Goal: Information Seeking & Learning: Check status

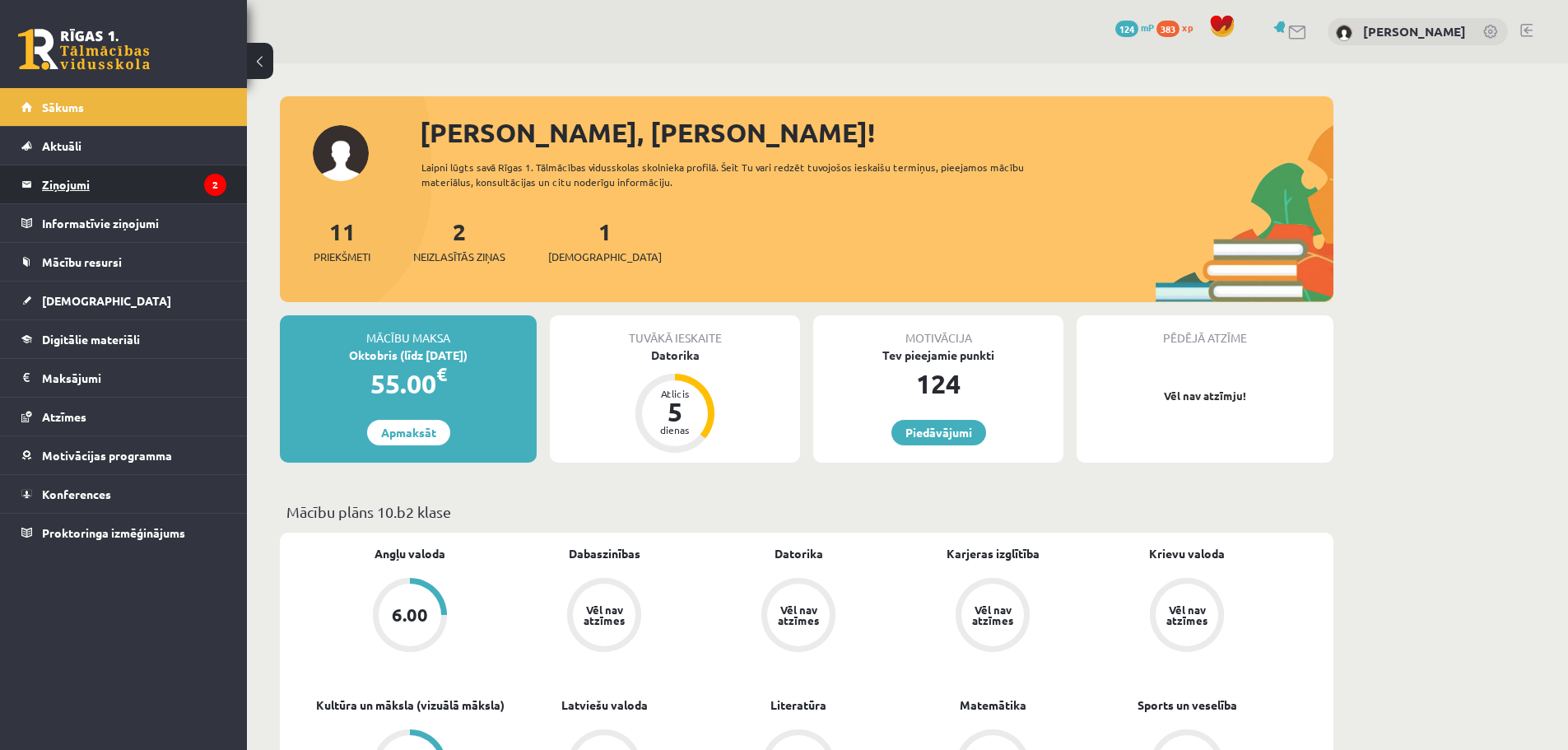
click at [66, 185] on legend "Ziņojumi 2" at bounding box center [134, 185] width 185 height 38
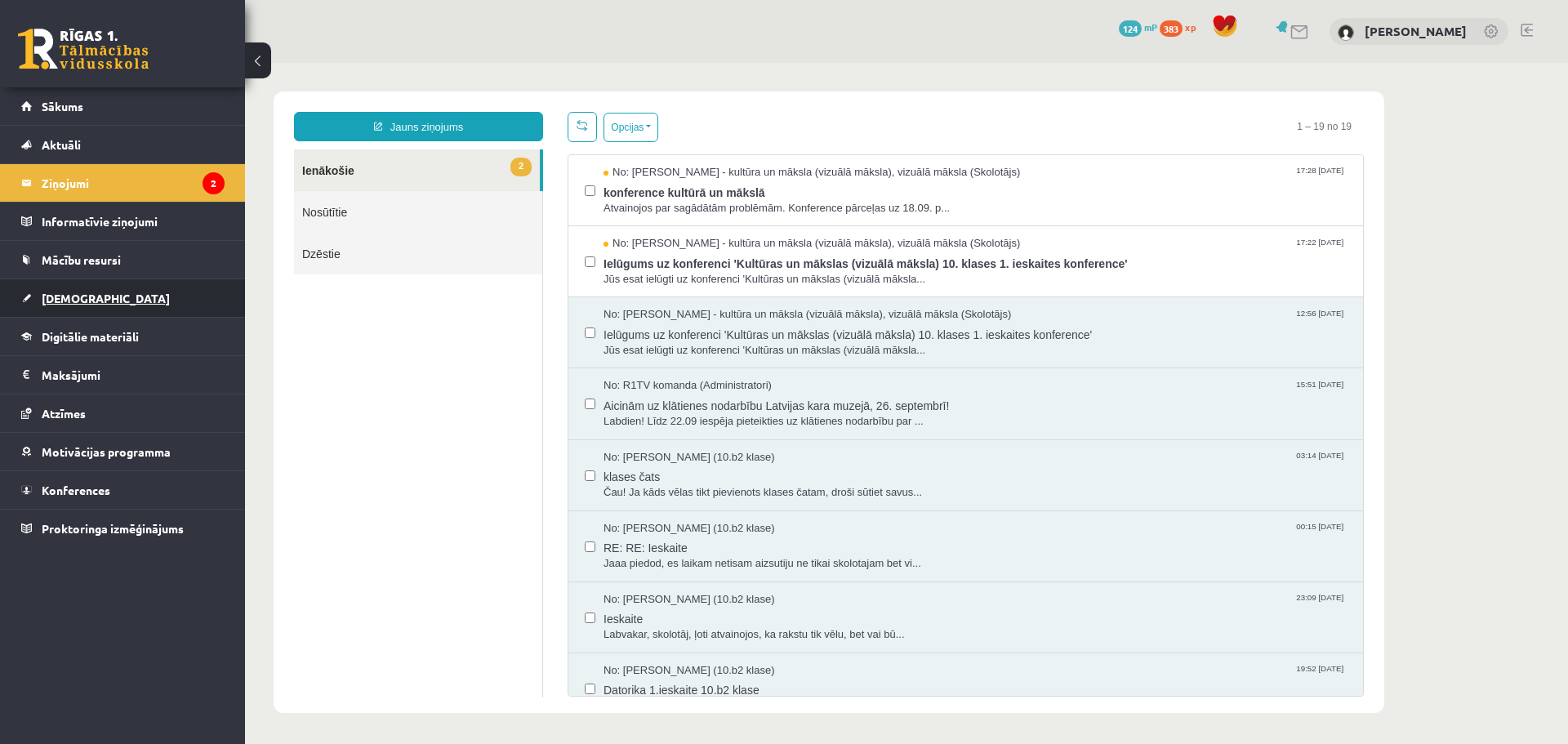
click at [163, 316] on link "[DEMOGRAPHIC_DATA]" at bounding box center [123, 298] width 204 height 38
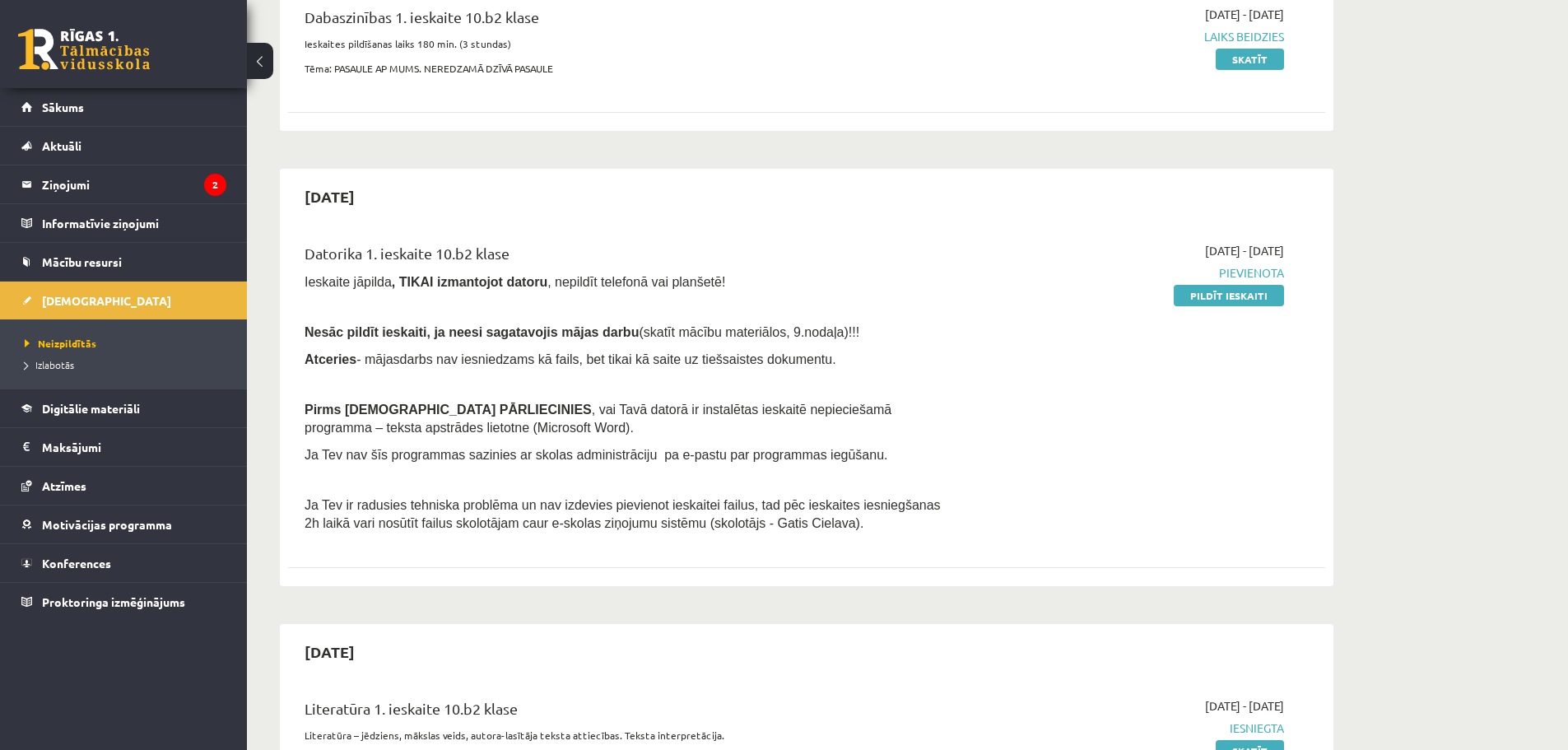
scroll to position [329, 0]
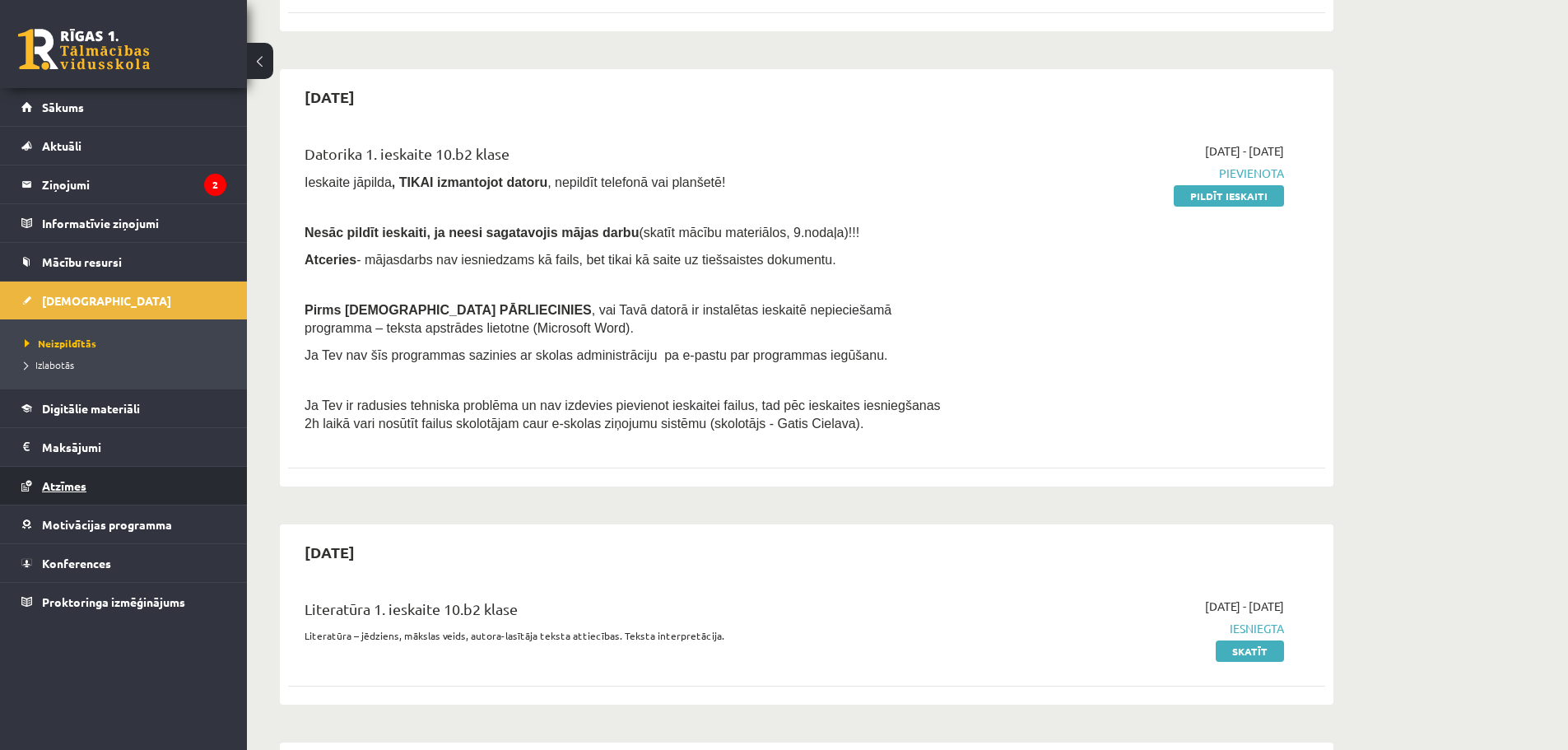
click at [112, 481] on link "Atzīmes" at bounding box center [124, 486] width 205 height 38
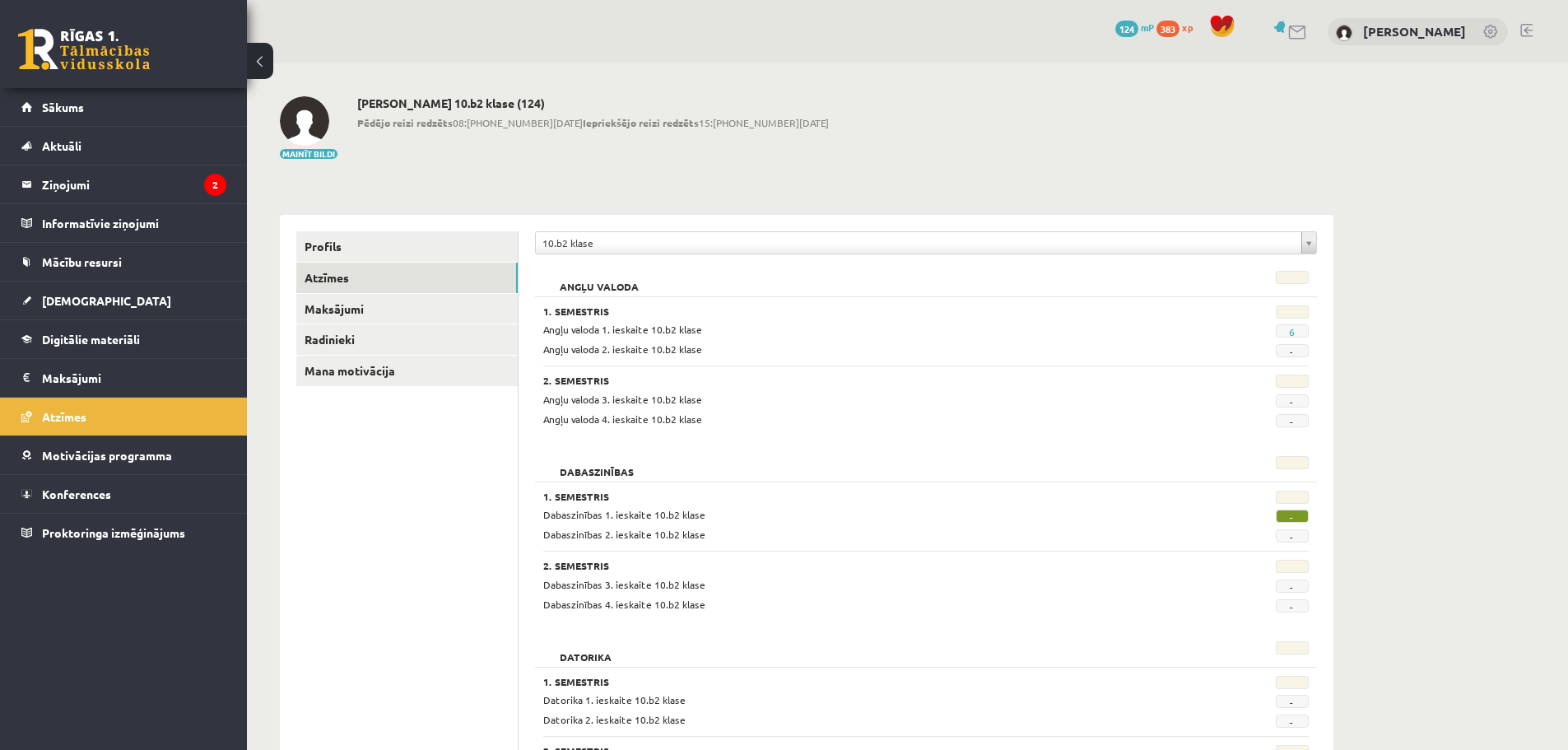
click at [1526, 26] on link at bounding box center [1527, 31] width 12 height 13
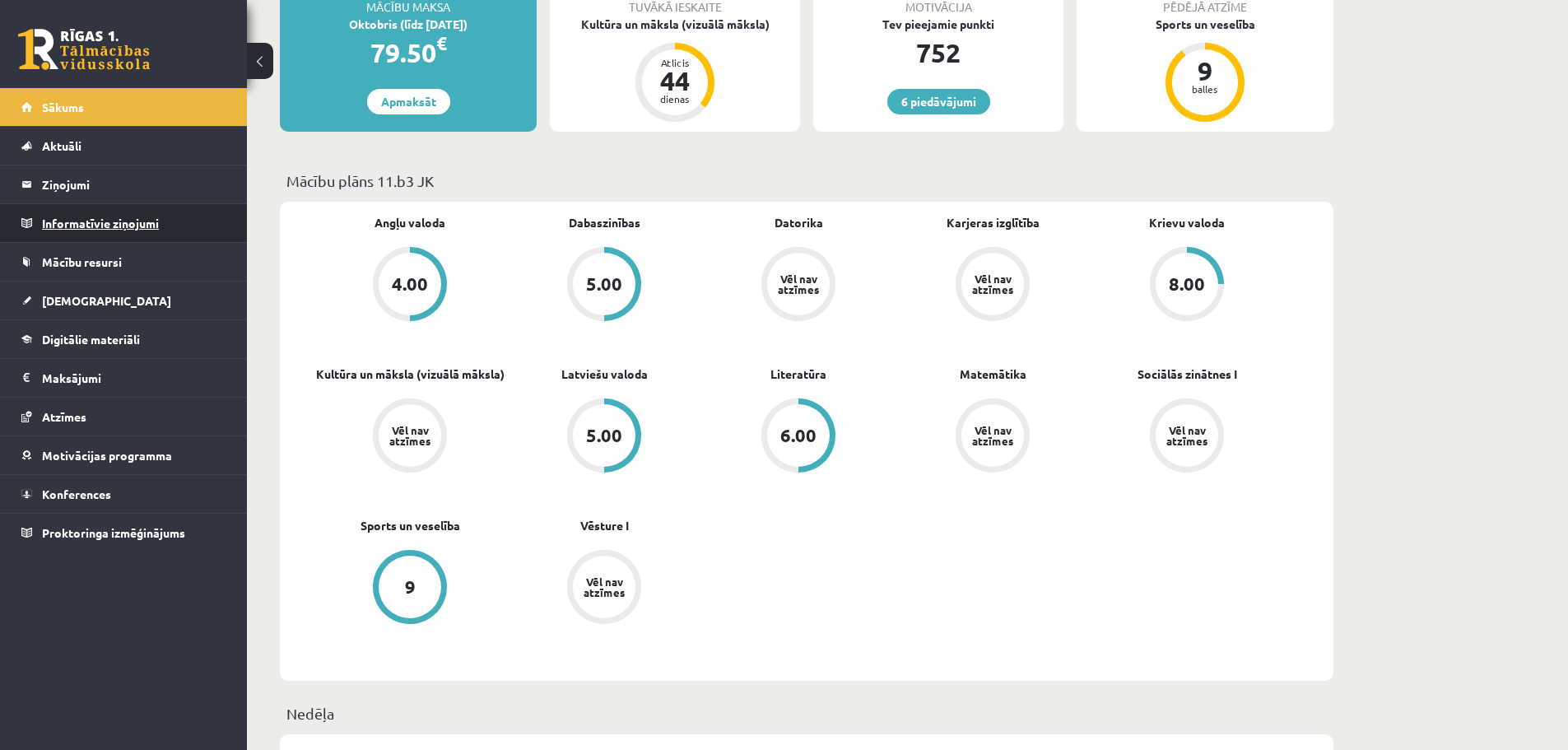
scroll to position [329, 0]
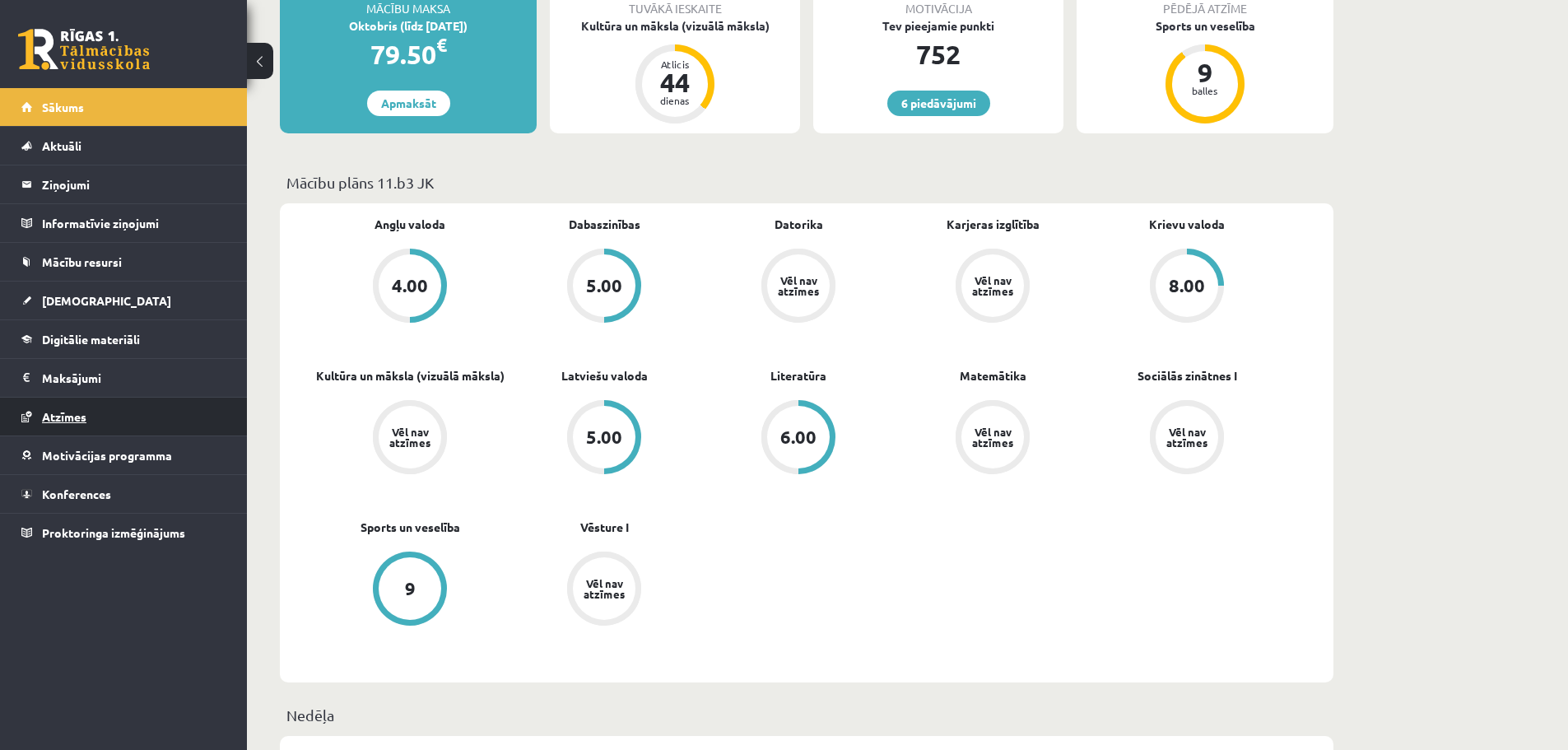
click at [116, 402] on link "Atzīmes" at bounding box center [124, 417] width 205 height 38
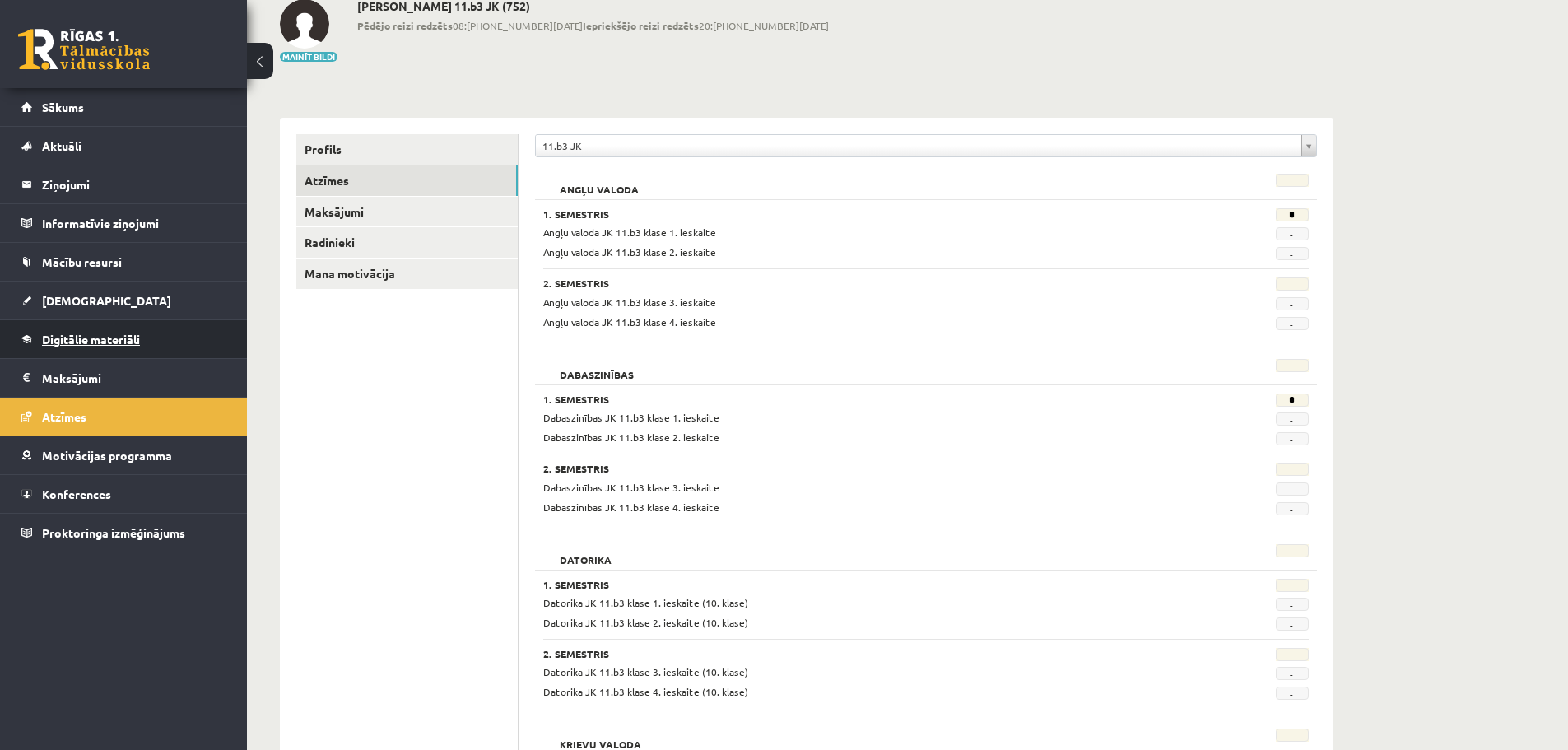
scroll to position [95, 0]
click at [153, 387] on legend "Maksājumi 0" at bounding box center [134, 378] width 185 height 38
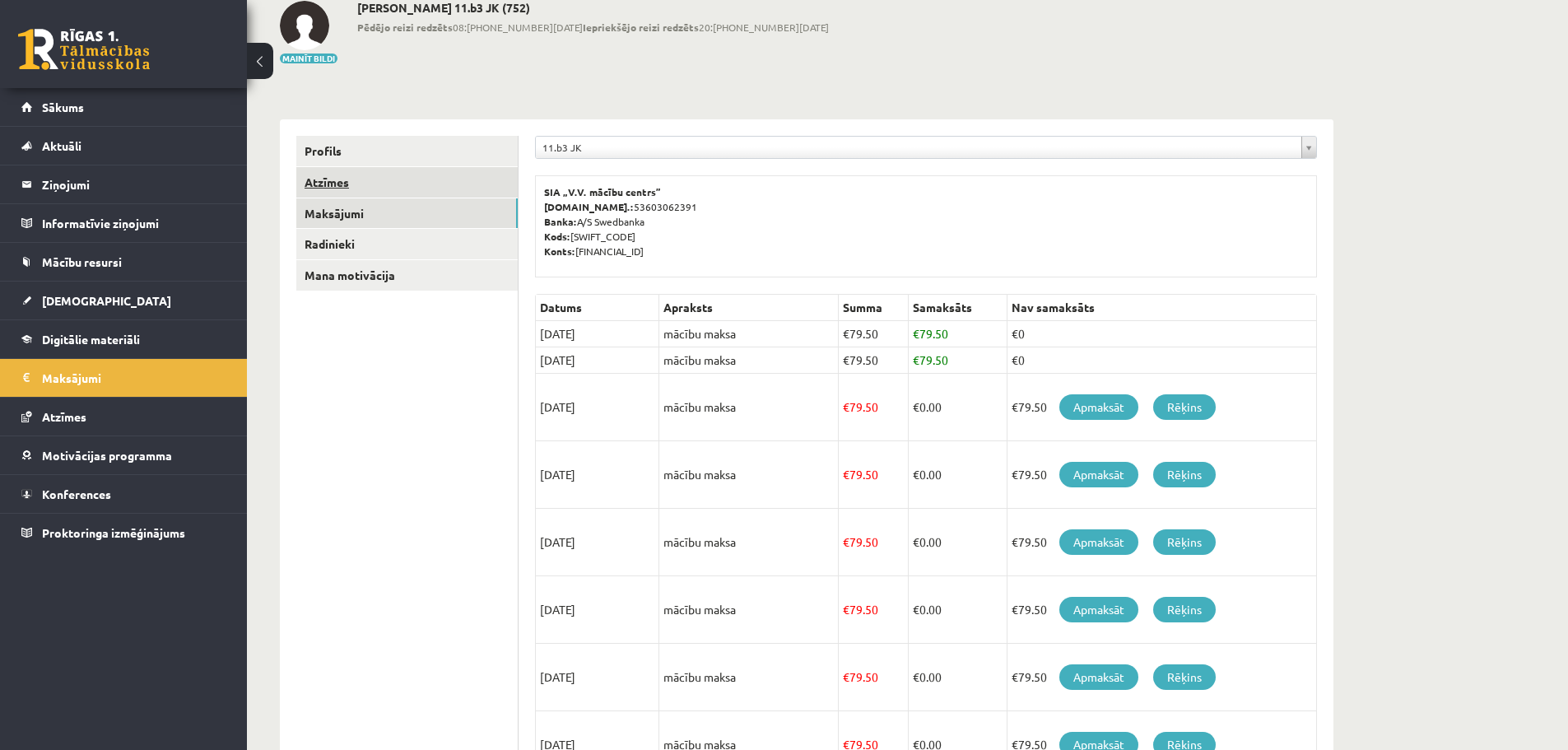
click at [407, 176] on link "Atzīmes" at bounding box center [407, 182] width 222 height 31
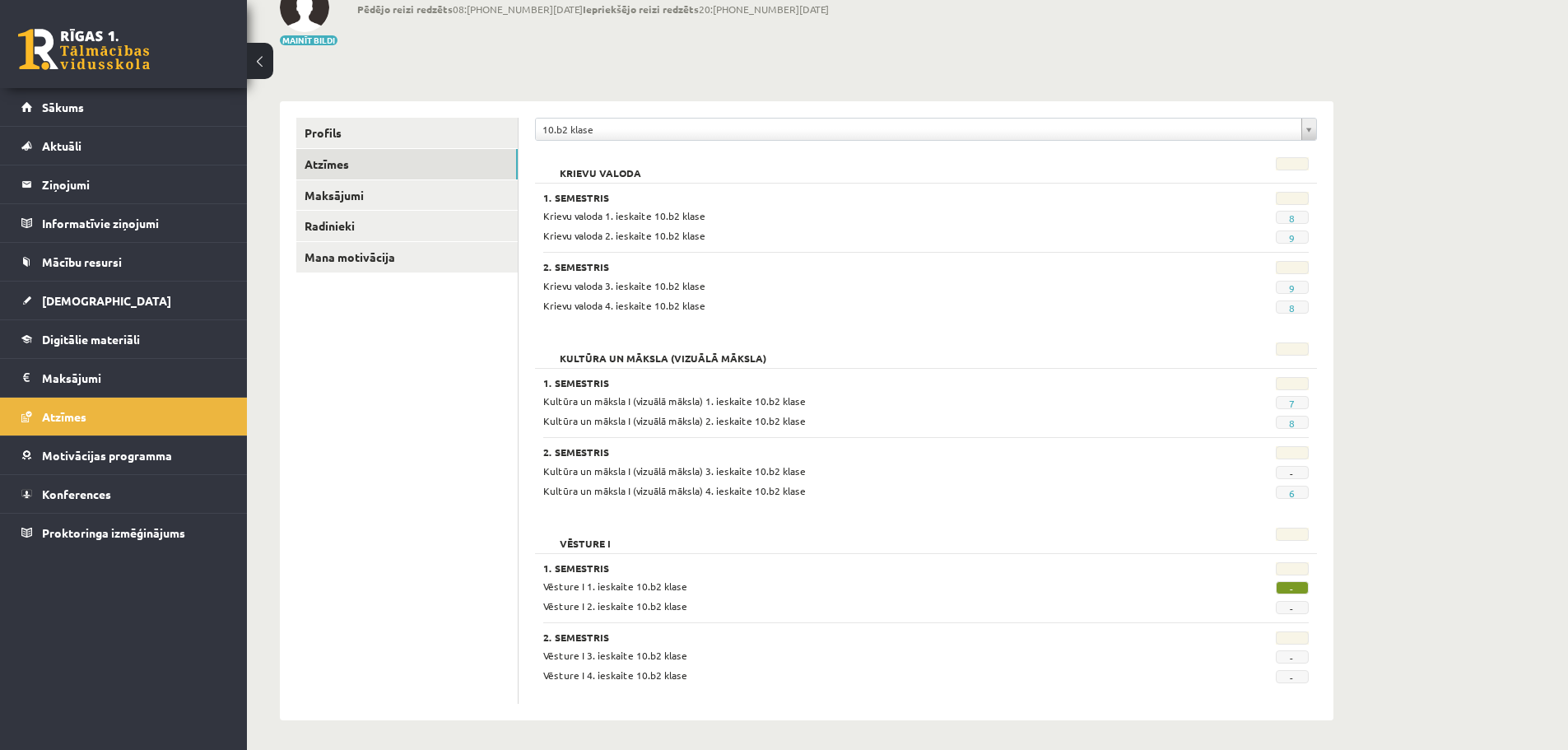
scroll to position [117, 0]
click at [62, 118] on link "Sākums" at bounding box center [124, 107] width 205 height 38
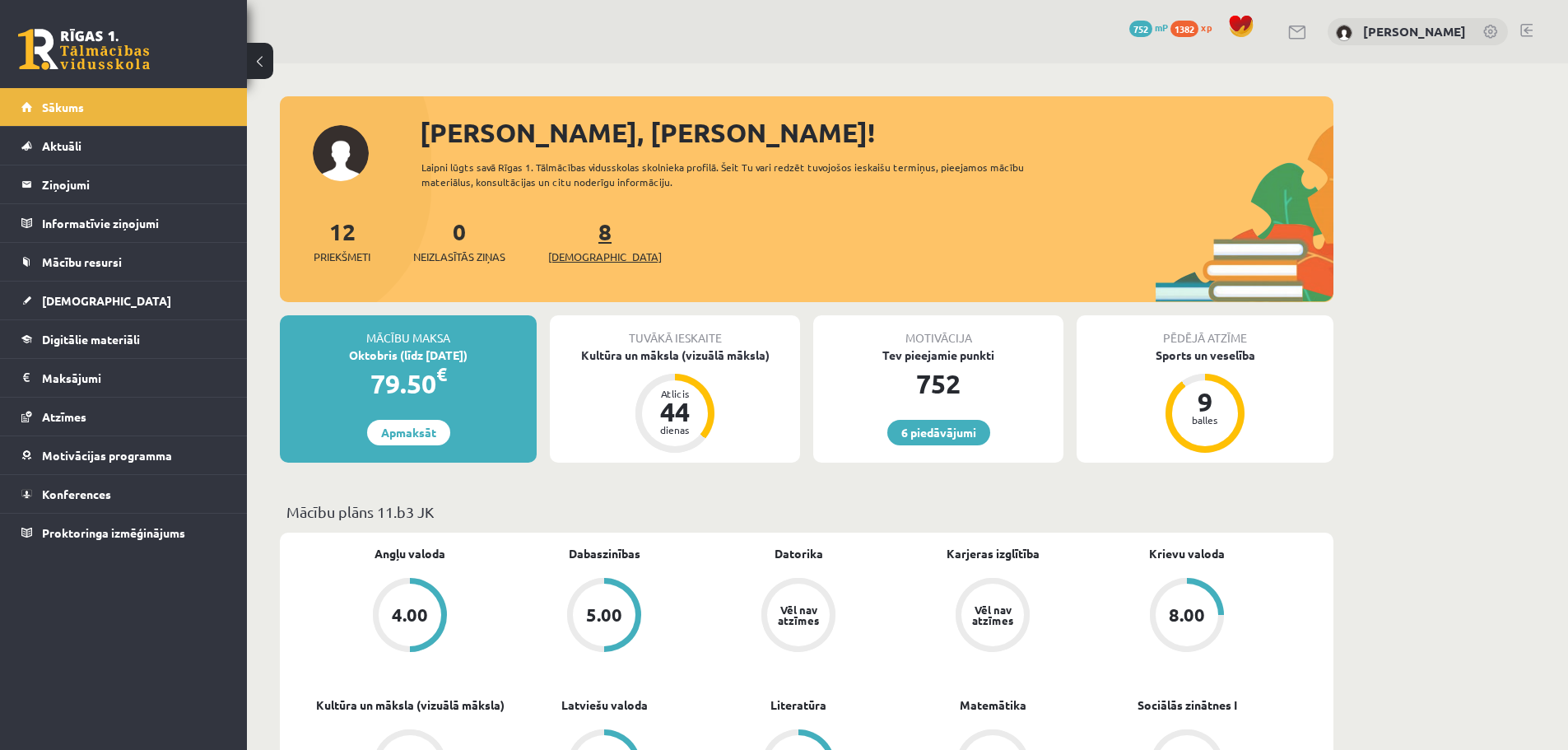
click at [582, 252] on span "[DEMOGRAPHIC_DATA]" at bounding box center [605, 257] width 113 height 17
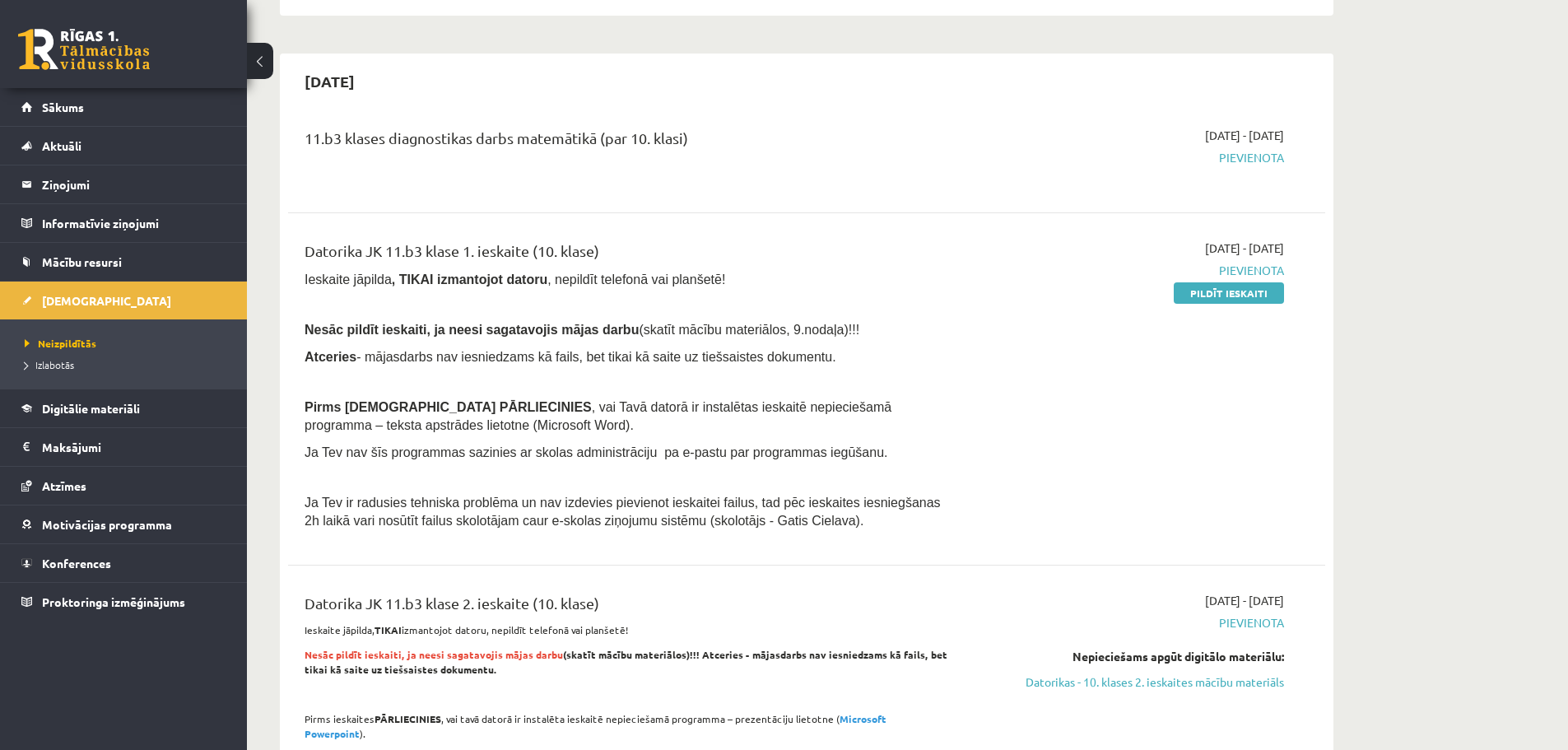
scroll to position [824, 0]
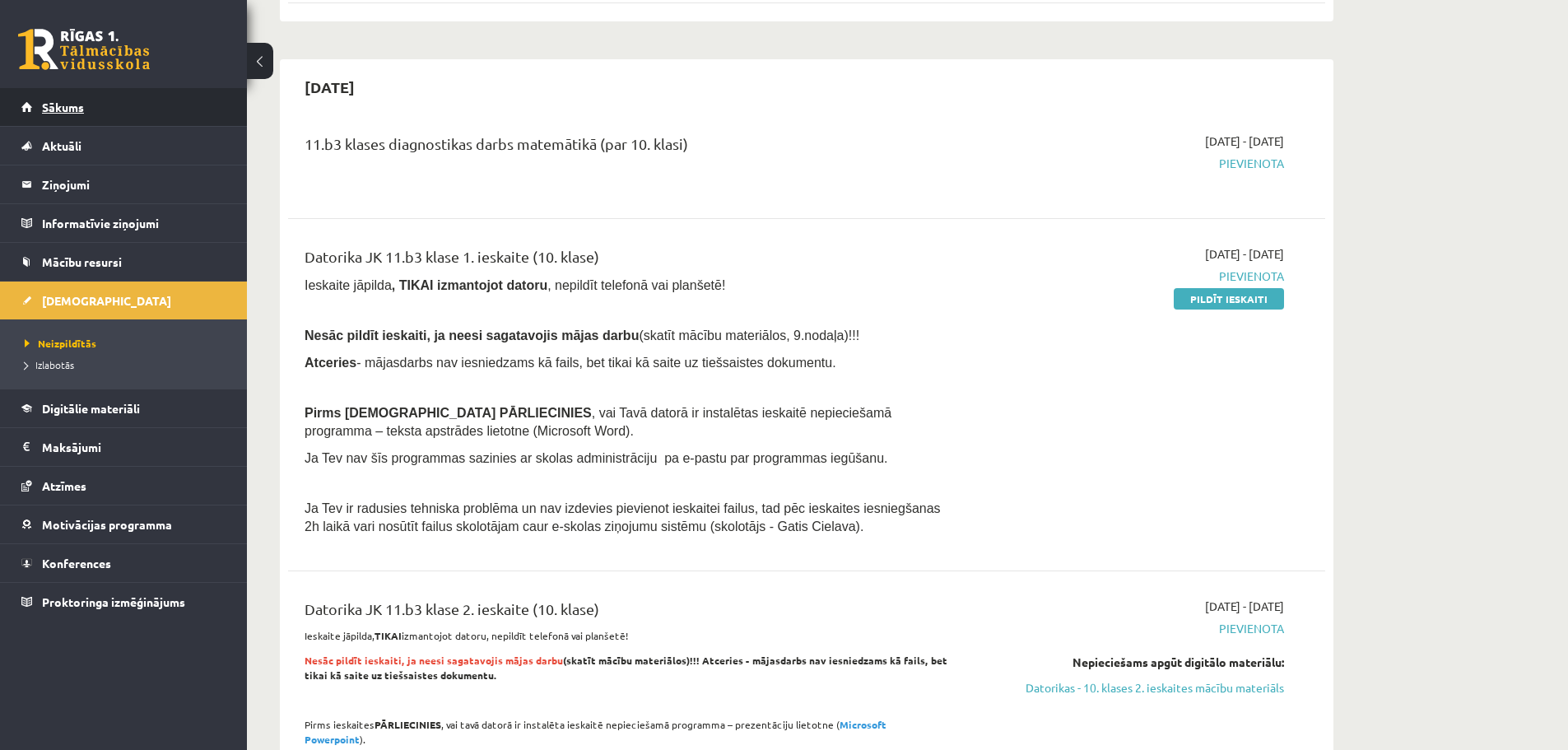
click at [41, 90] on link "Sākums" at bounding box center [124, 107] width 205 height 38
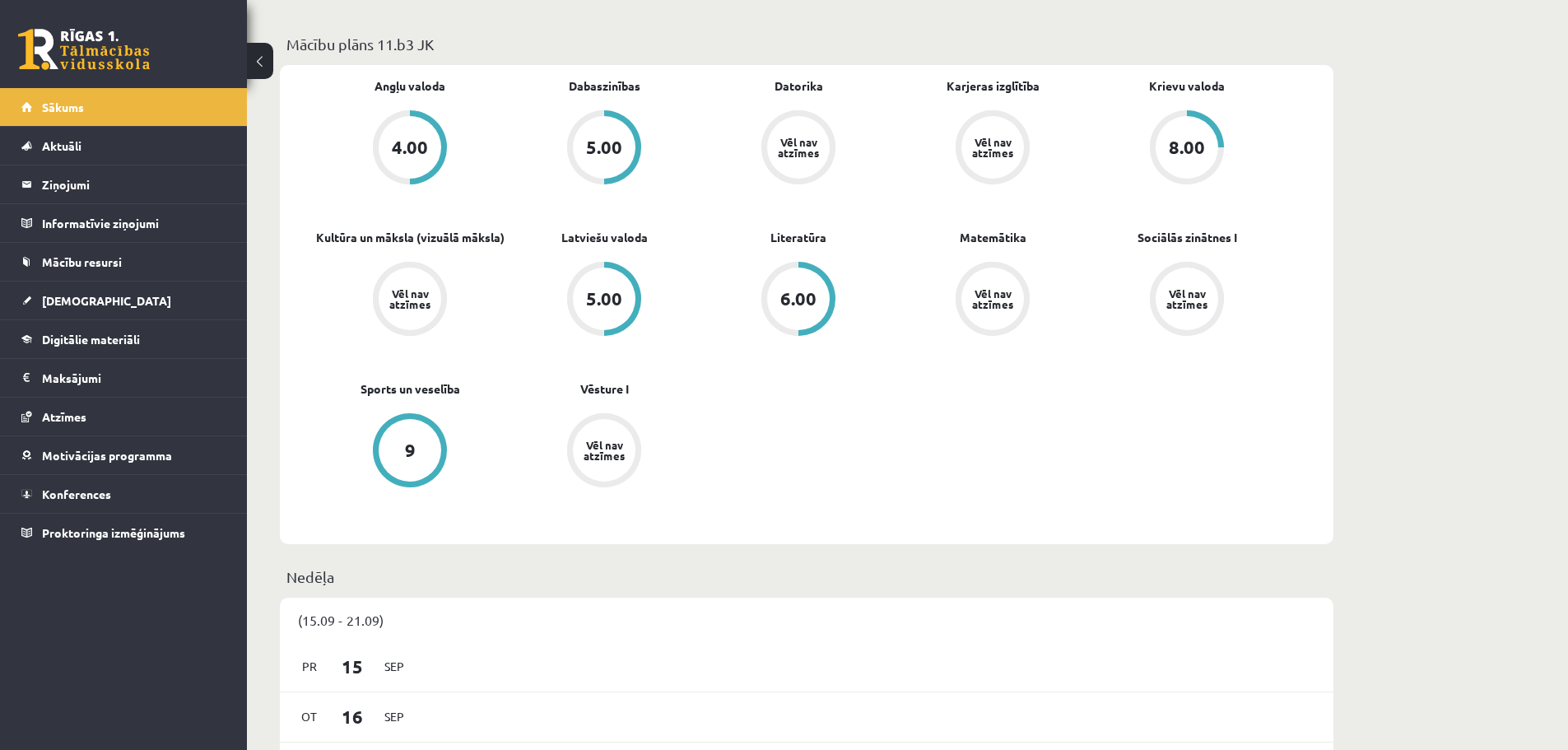
scroll to position [329, 0]
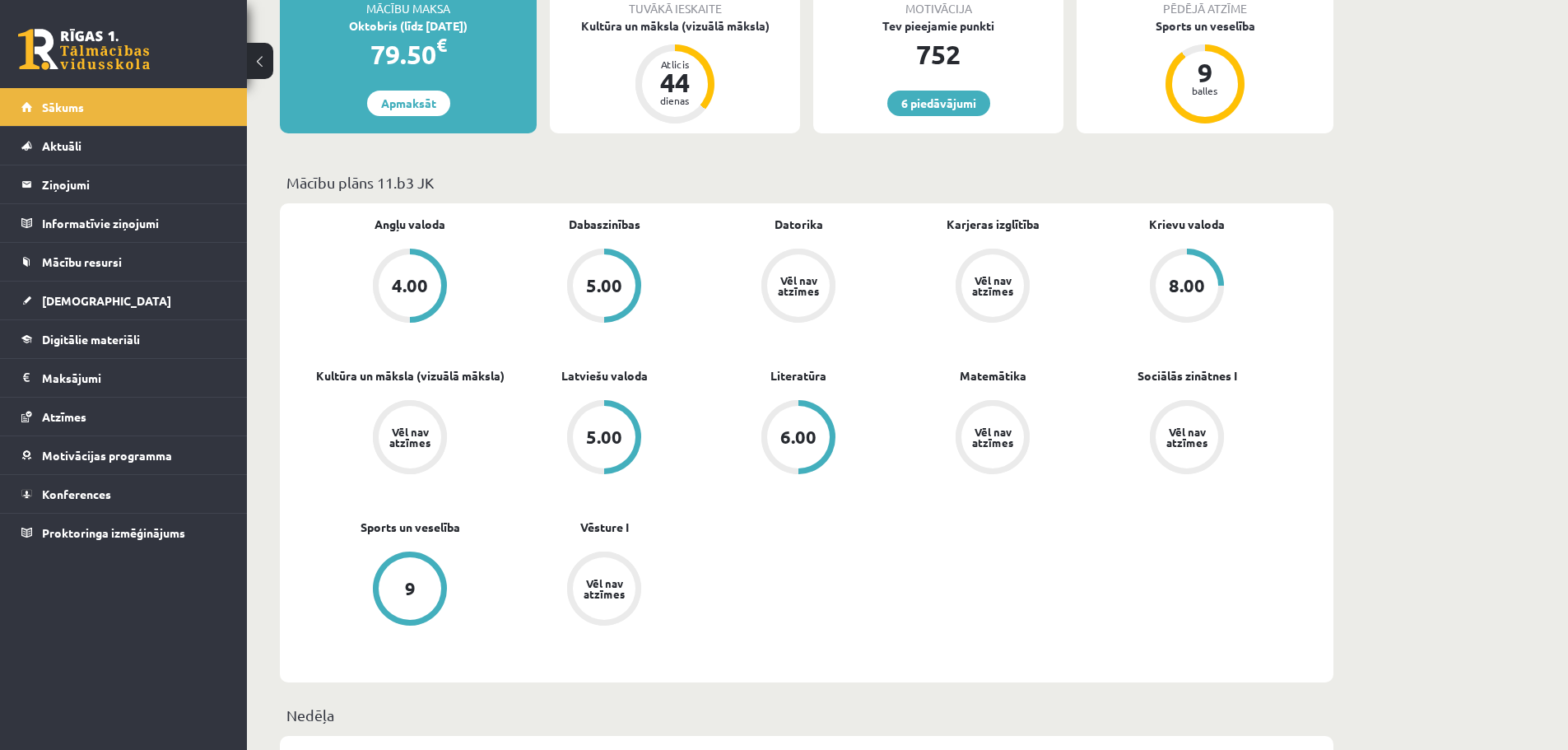
click at [1219, 287] on div "8.00" at bounding box center [1187, 286] width 74 height 75
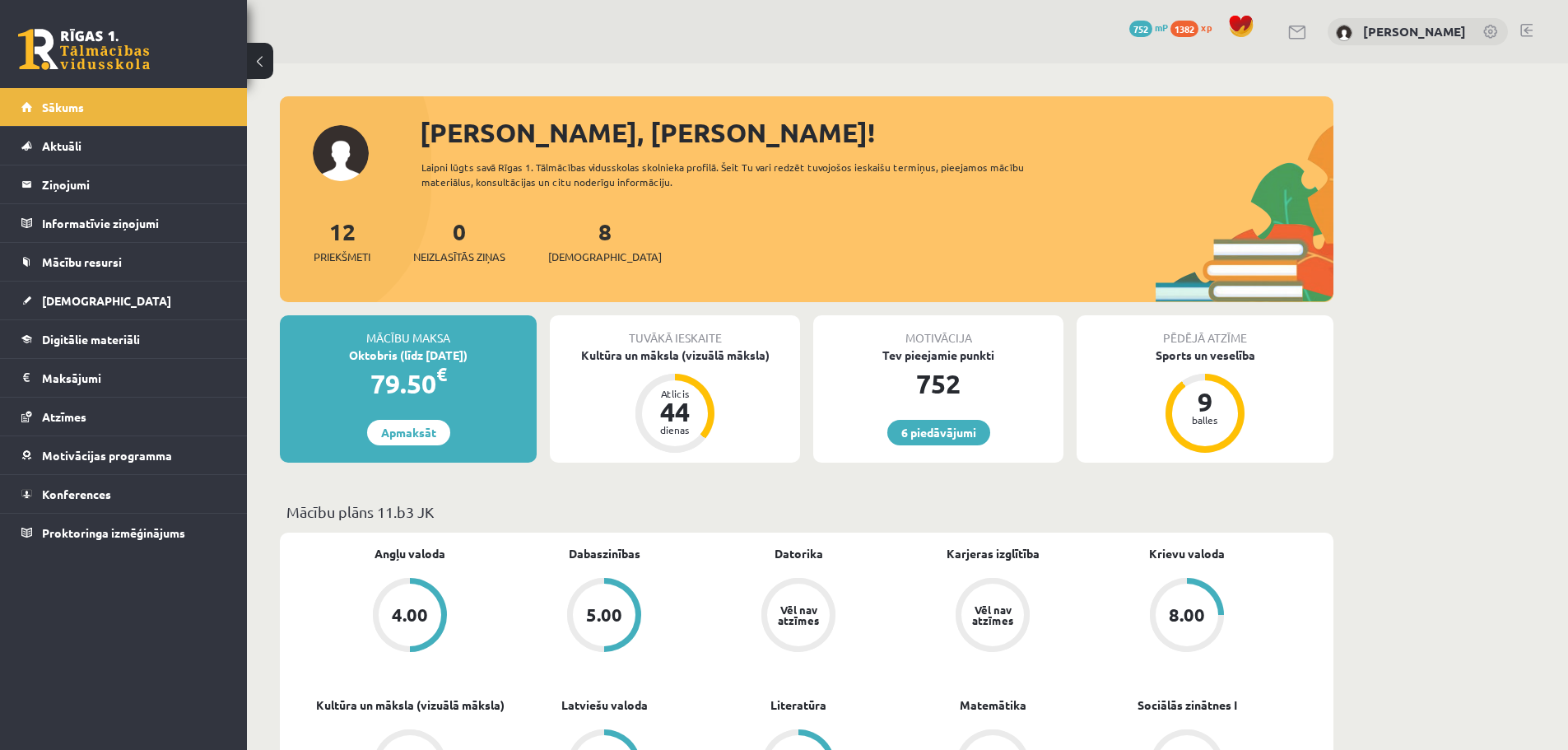
scroll to position [314, 0]
